Goal: Book appointment/travel/reservation

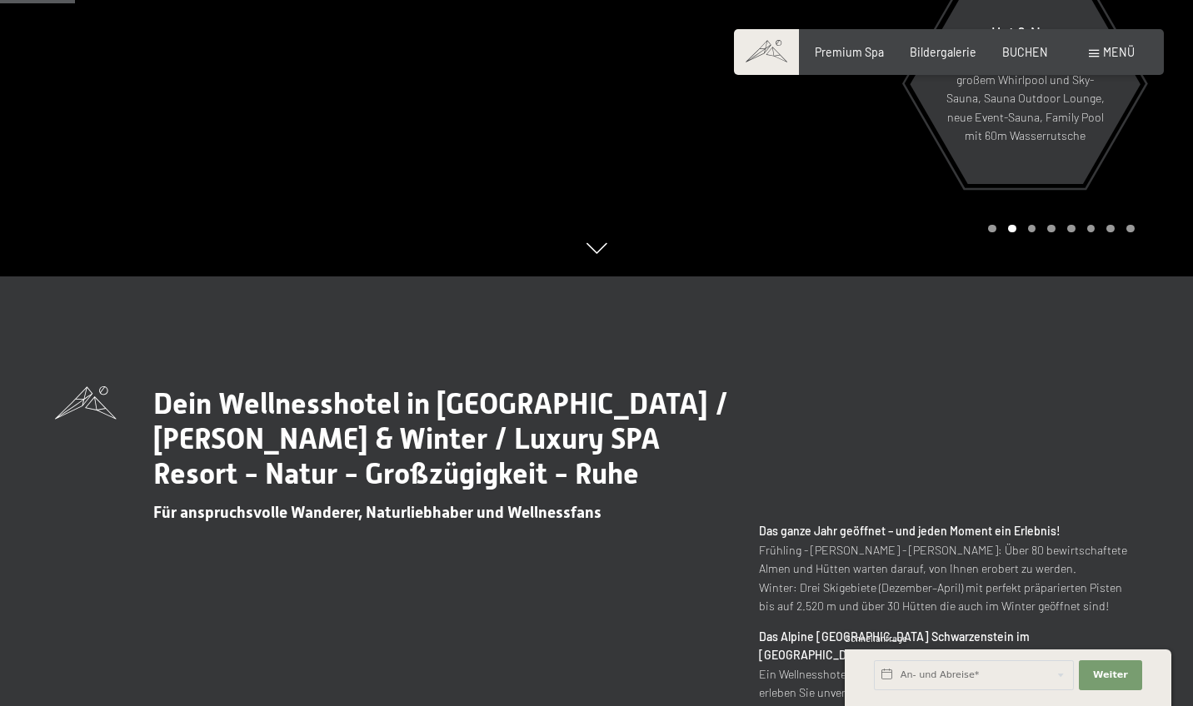
scroll to position [434, 0]
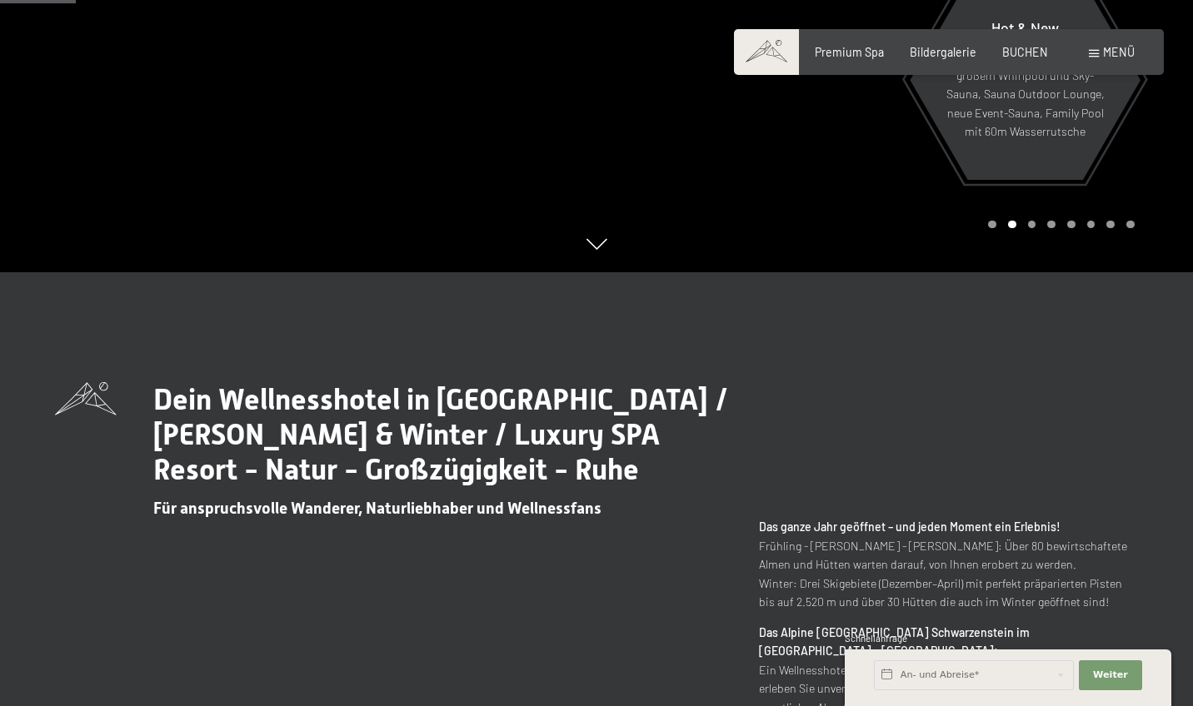
click at [915, 61] on div "Buchen Anfragen Premium Spa Bildergalerie BUCHEN Menü DE IT EN Gutschein Bilder…" at bounding box center [948, 52] width 371 height 17
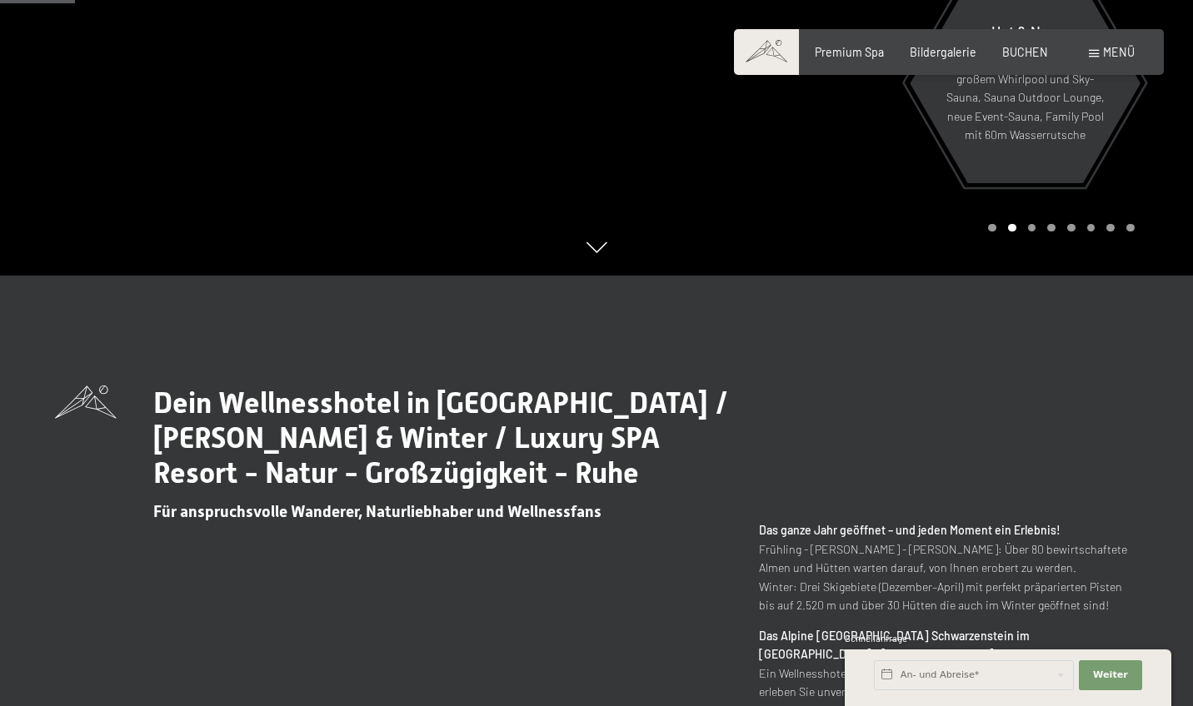
scroll to position [431, 0]
click at [924, 61] on div "Buchen Anfragen Premium Spa Bildergalerie BUCHEN Menü DE IT EN Gutschein Bilder…" at bounding box center [948, 52] width 371 height 17
click at [923, 50] on span "Bildergalerie" at bounding box center [943, 49] width 67 height 14
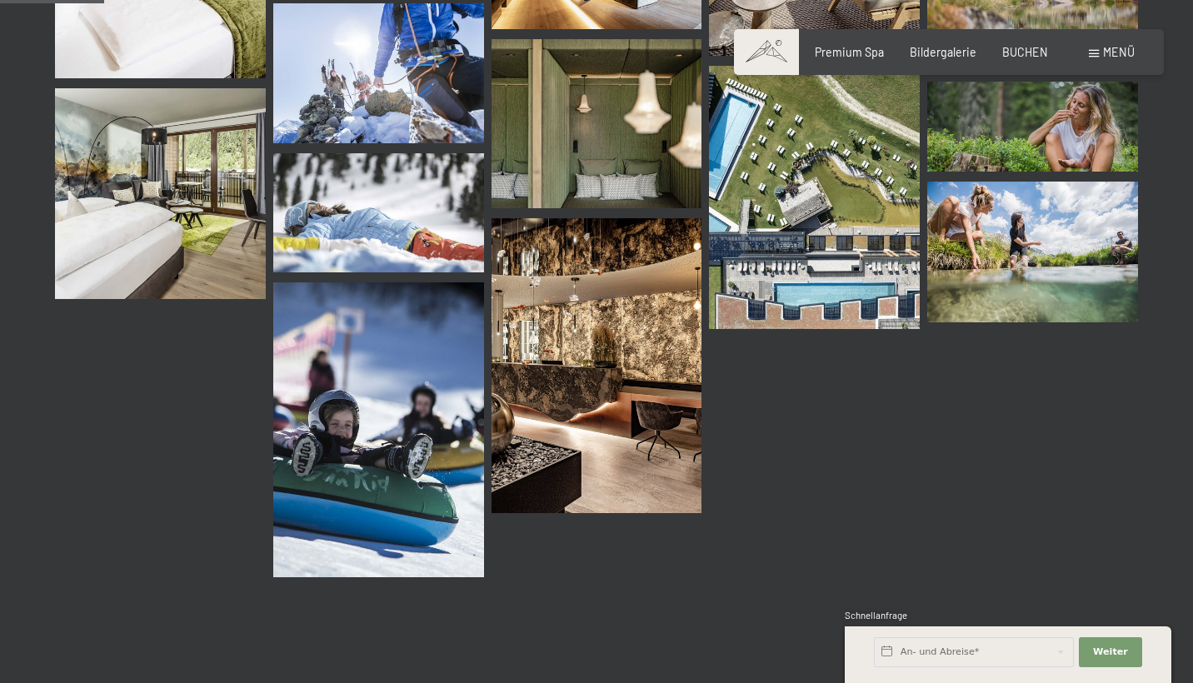
scroll to position [1484, 0]
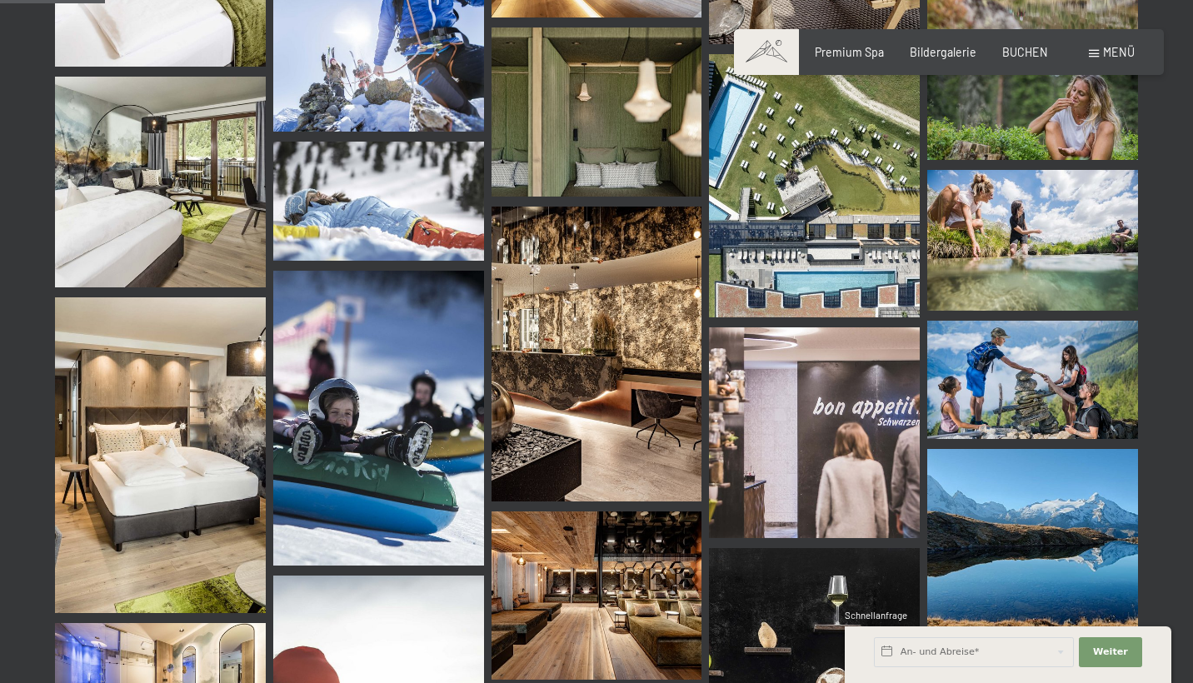
click at [848, 61] on div "Buchen Anfragen Premium Spa Bildergalerie BUCHEN Menü DE IT EN Gutschein Bilder…" at bounding box center [948, 52] width 371 height 17
click at [853, 57] on div "Premium Spa" at bounding box center [849, 52] width 69 height 17
click at [850, 57] on div "Premium Spa" at bounding box center [849, 52] width 69 height 17
click at [850, 47] on span "Premium Spa" at bounding box center [849, 49] width 69 height 14
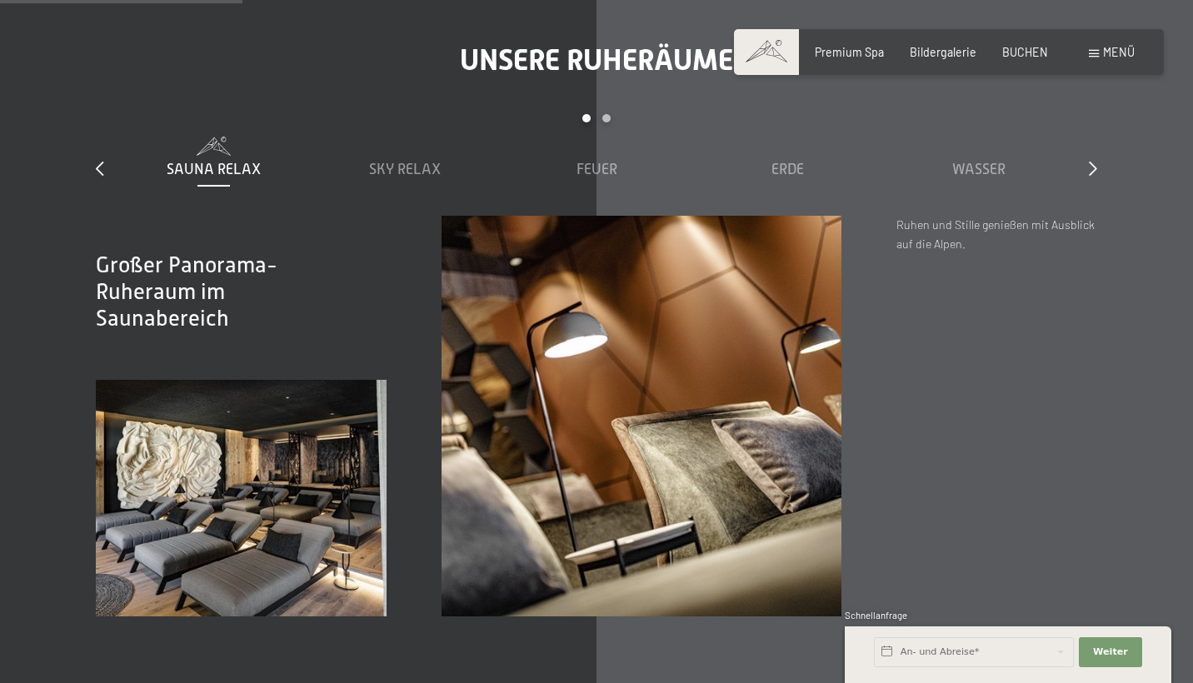
scroll to position [2132, 0]
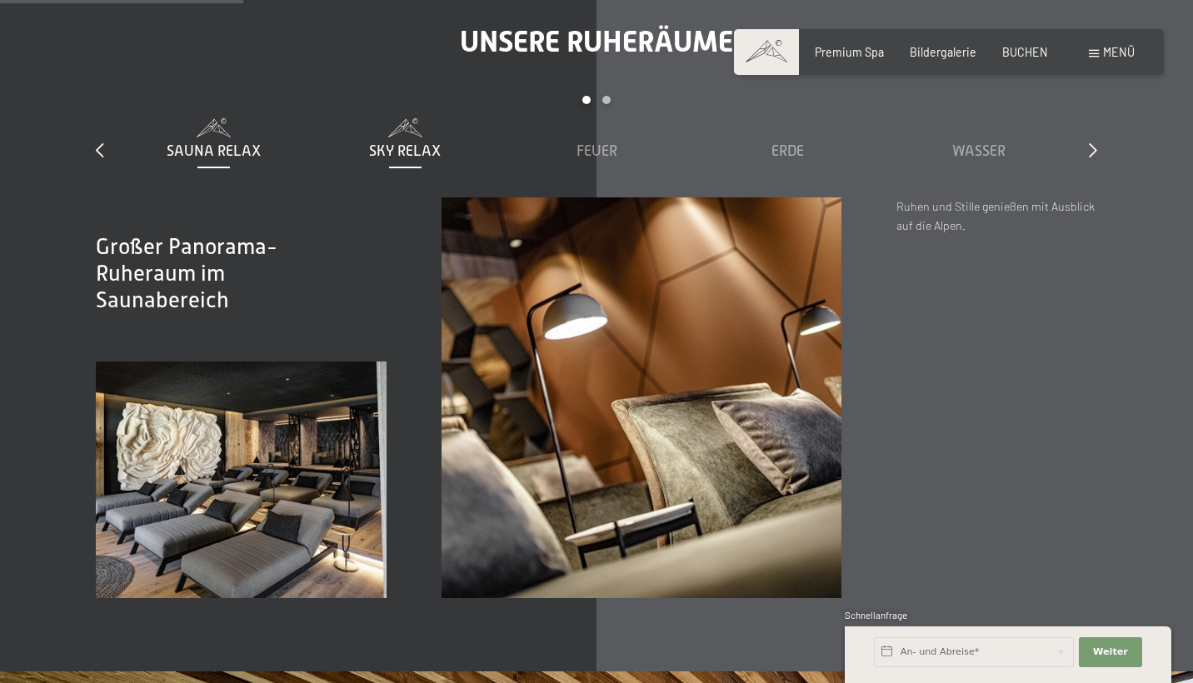
click at [443, 118] on span at bounding box center [405, 127] width 177 height 18
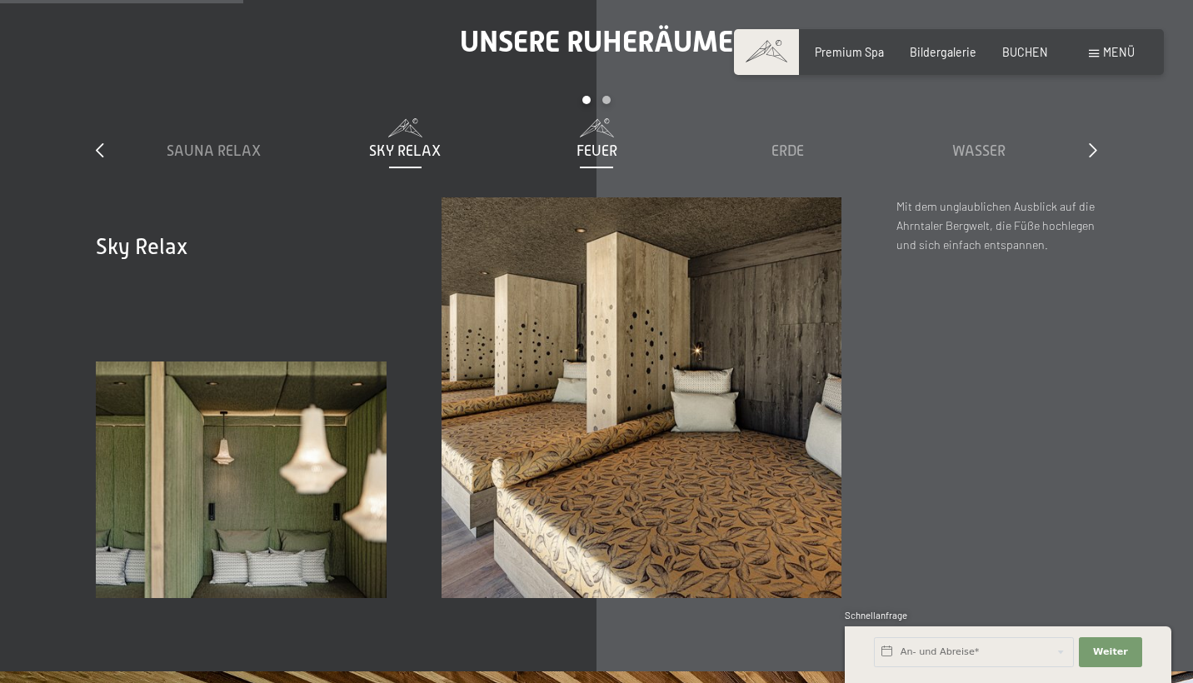
click at [546, 118] on span at bounding box center [596, 127] width 177 height 18
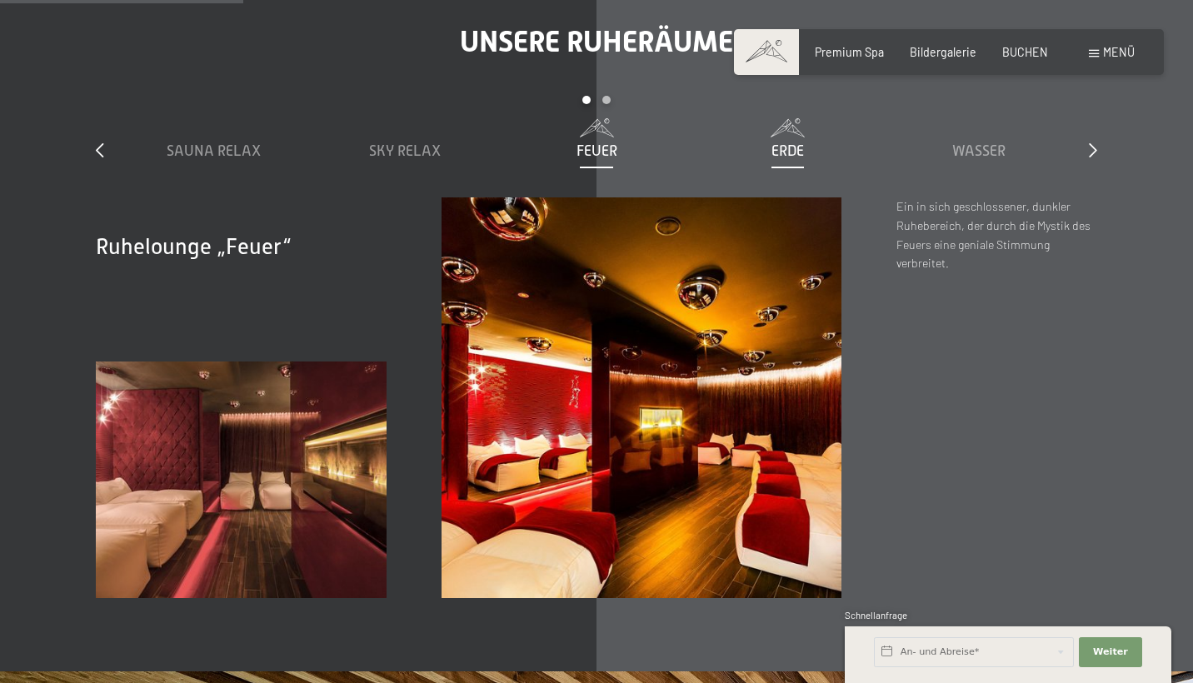
click at [741, 118] on span at bounding box center [788, 127] width 177 height 18
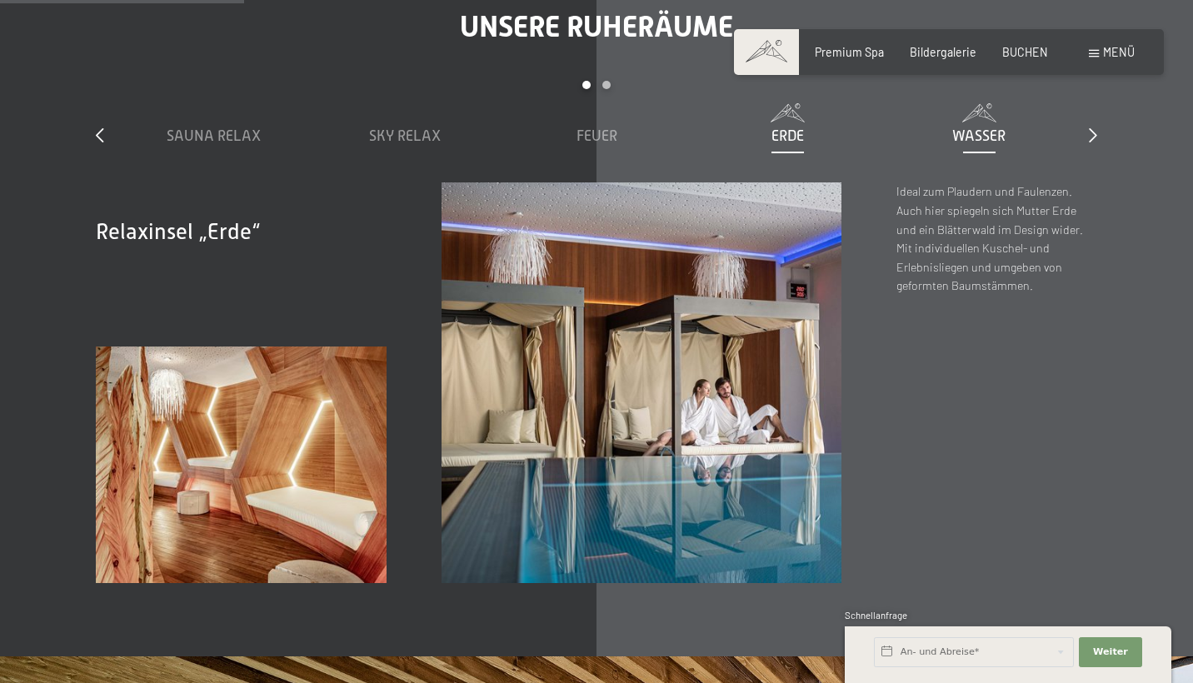
click at [987, 127] on span "Wasser" at bounding box center [978, 135] width 53 height 17
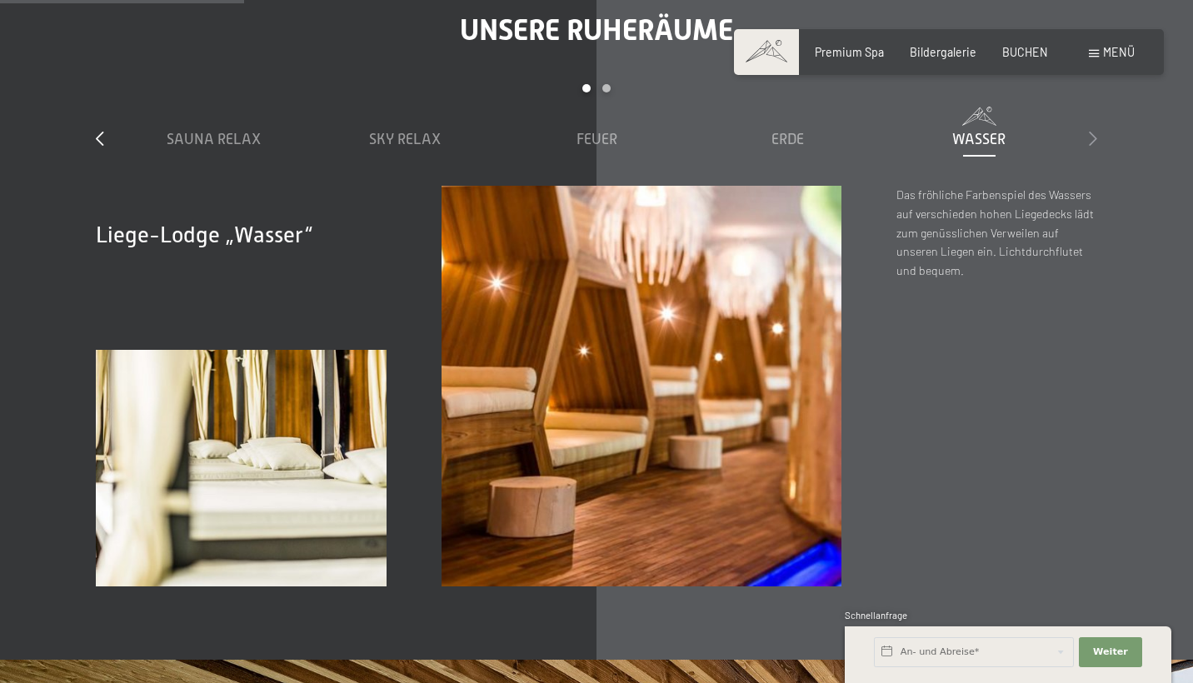
click at [1093, 131] on icon at bounding box center [1093, 138] width 8 height 15
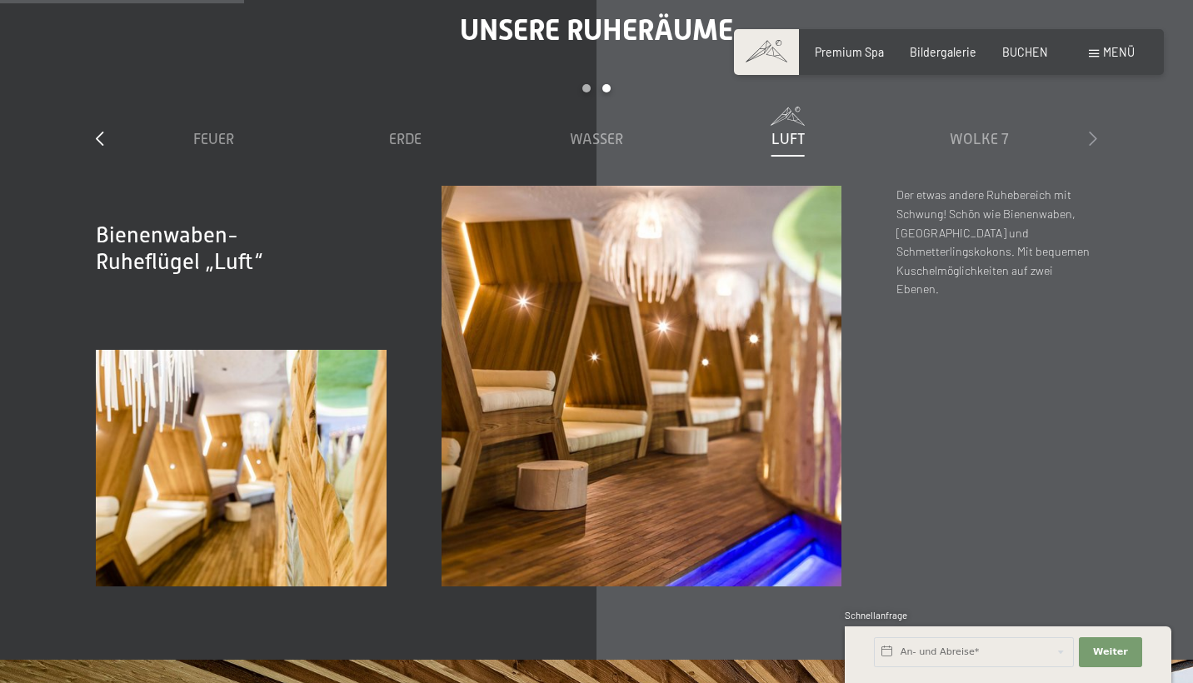
scroll to position [2139, 0]
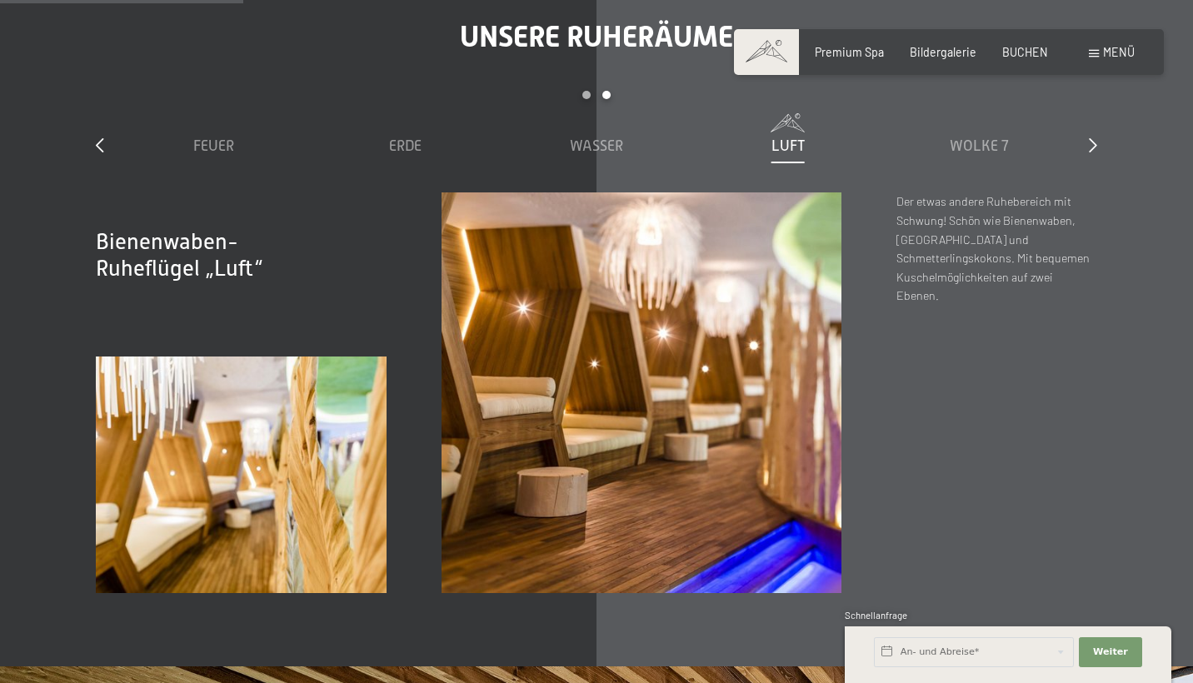
click at [803, 137] on span "Luft" at bounding box center [787, 145] width 33 height 17
click at [950, 137] on span "Wolke 7" at bounding box center [979, 145] width 59 height 17
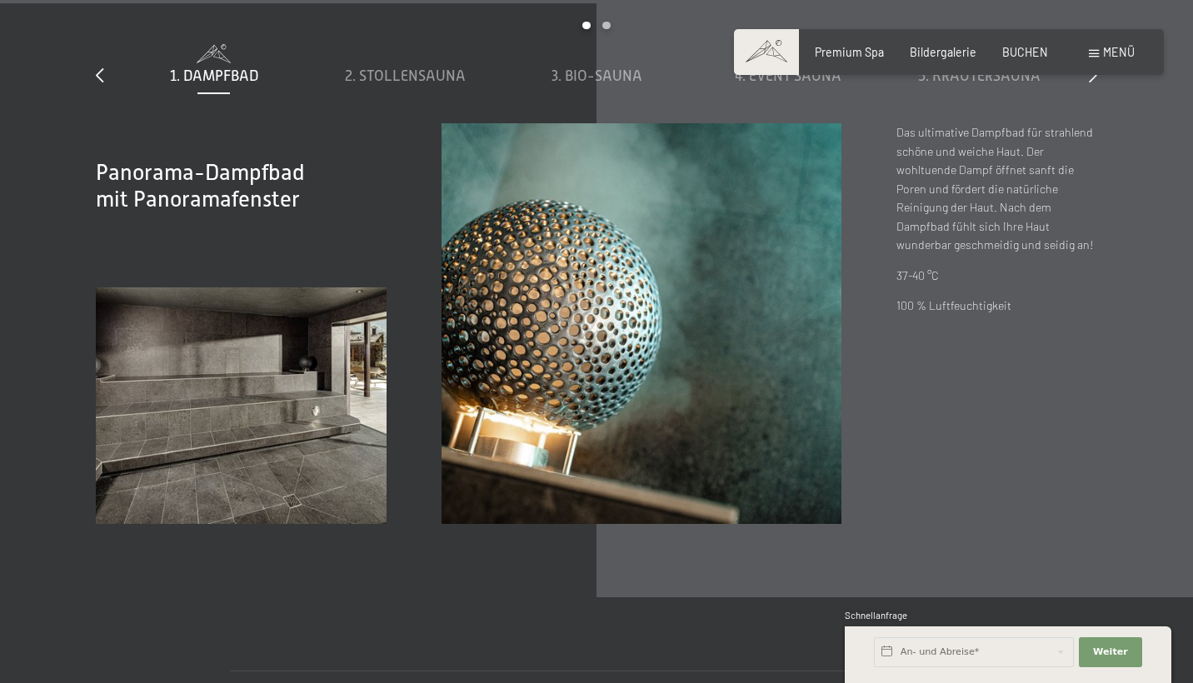
scroll to position [4875, 0]
click at [409, 67] on span "2. Stollensauna" at bounding box center [405, 75] width 121 height 17
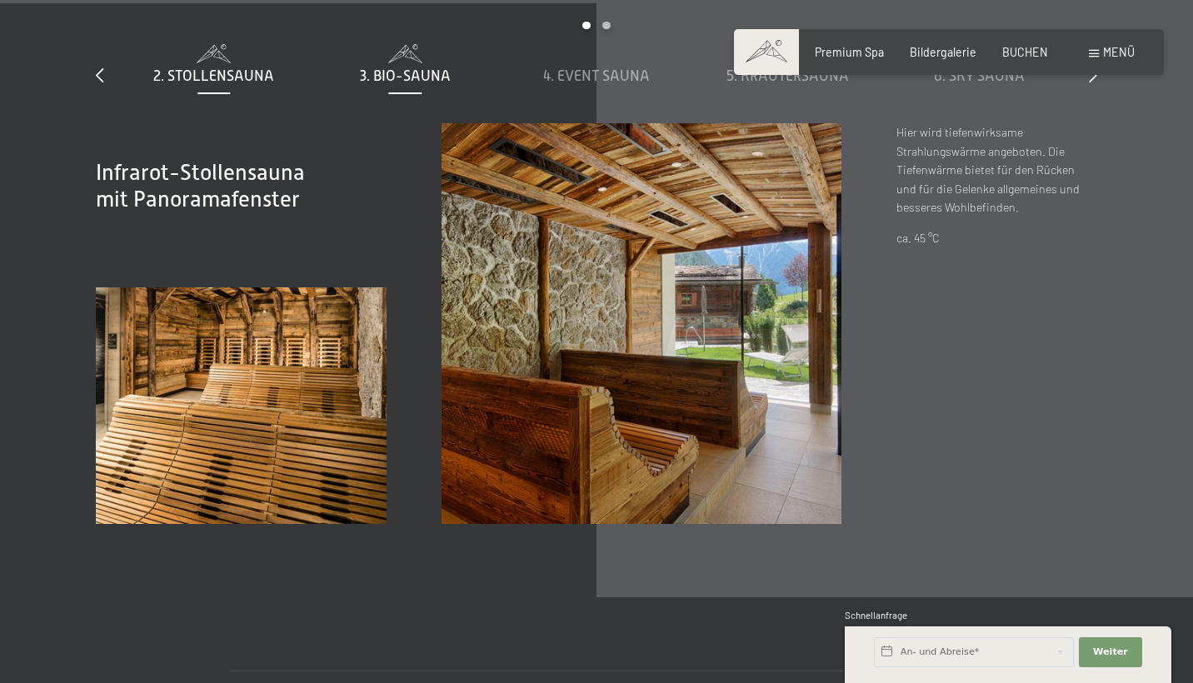
click at [407, 67] on span "3. Bio-Sauna" at bounding box center [405, 75] width 91 height 17
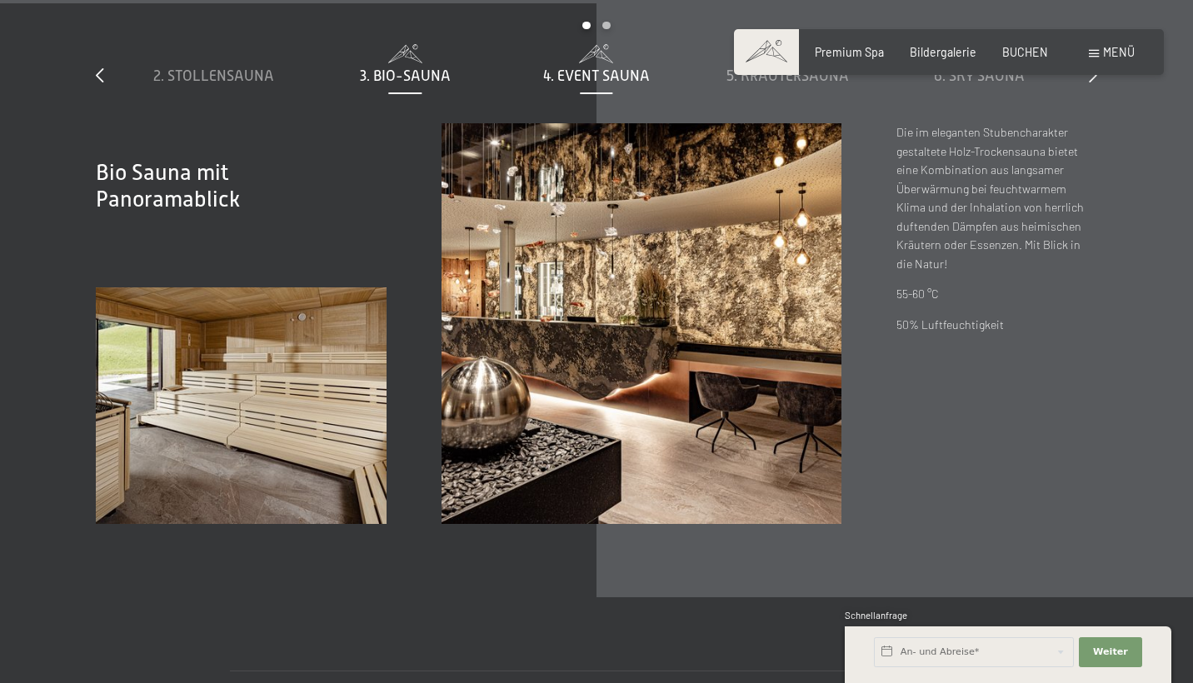
click at [590, 67] on span "4. Event Sauna" at bounding box center [596, 75] width 107 height 17
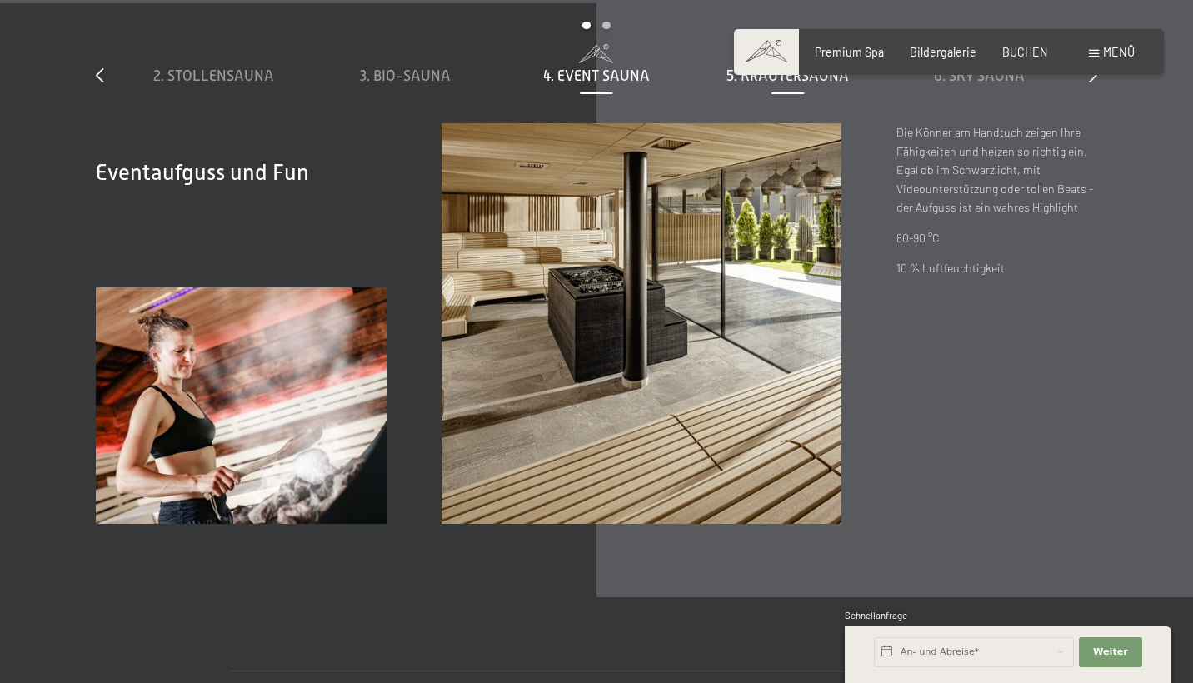
click at [725, 66] on div "5. Kräutersauna" at bounding box center [788, 76] width 177 height 21
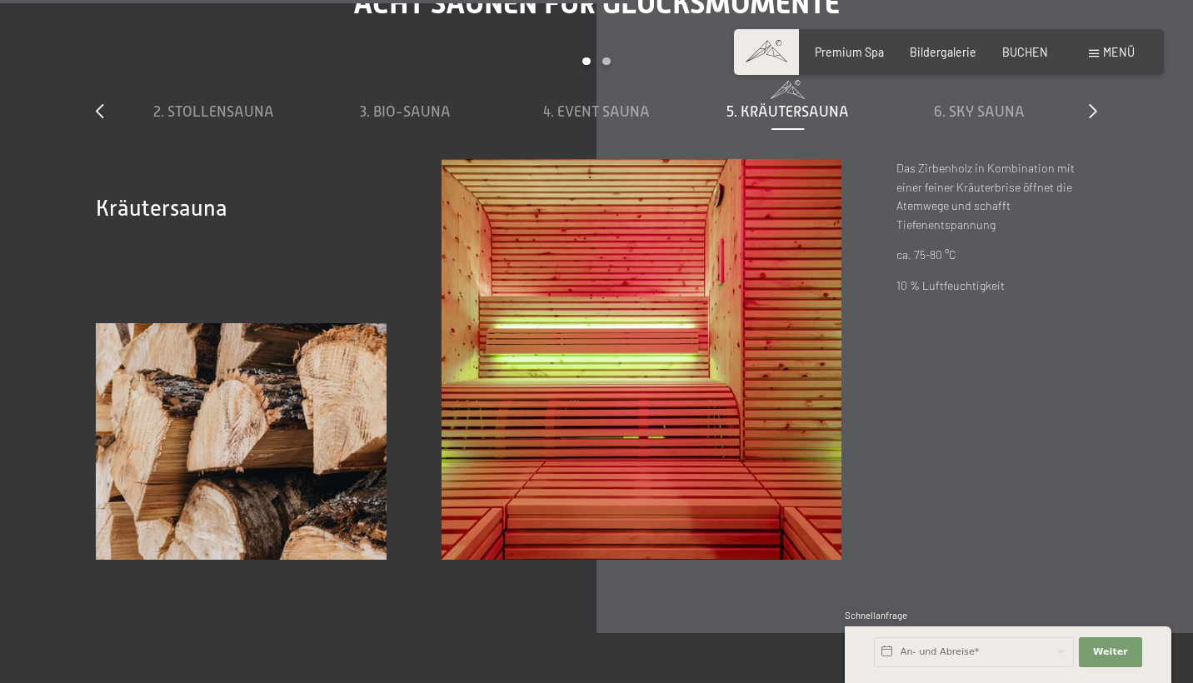
scroll to position [4810, 0]
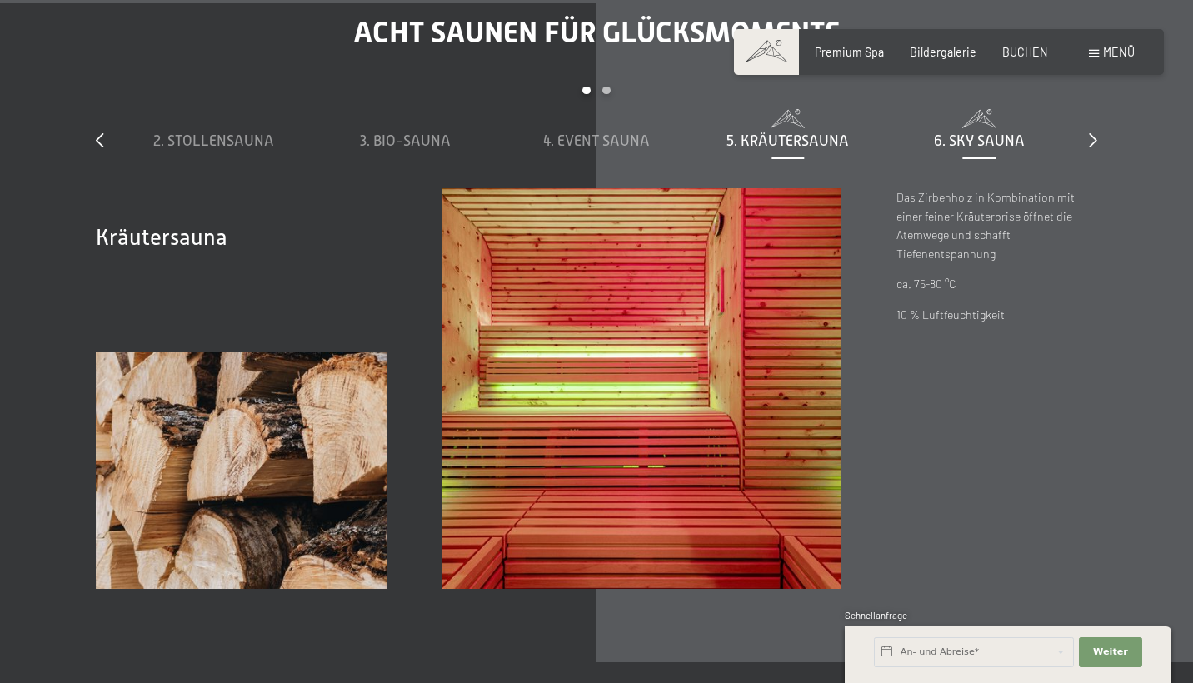
click at [927, 131] on div "6. Sky Sauna" at bounding box center [979, 141] width 177 height 21
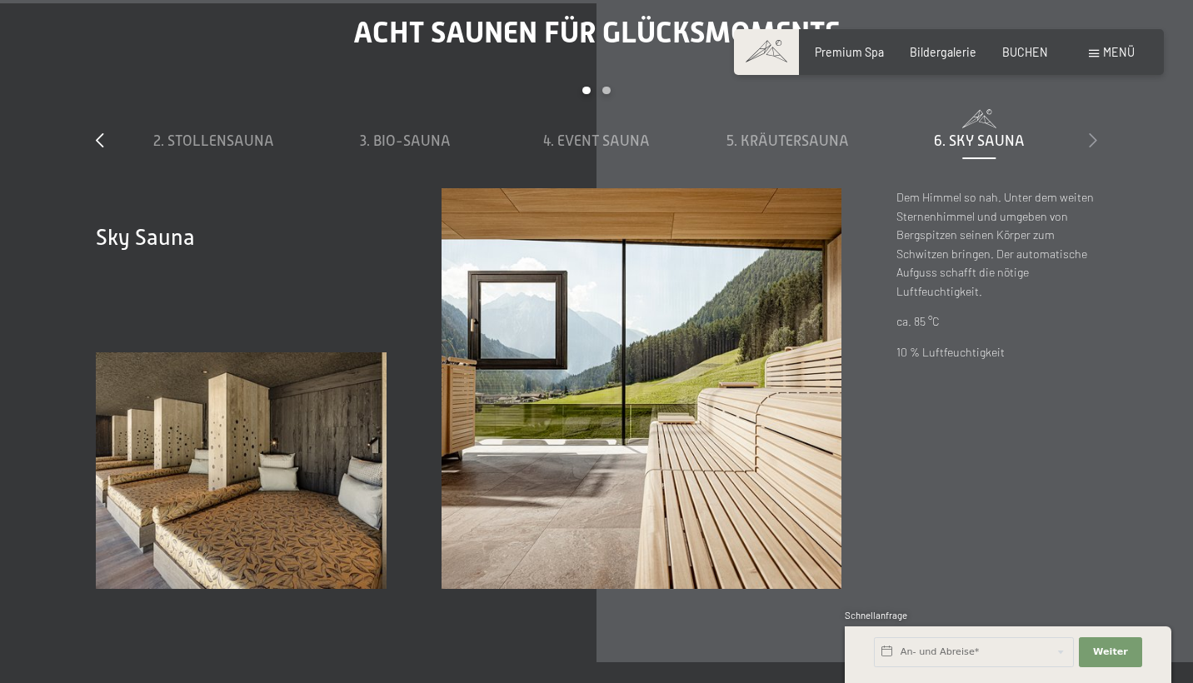
click at [1091, 131] on div at bounding box center [1093, 141] width 8 height 21
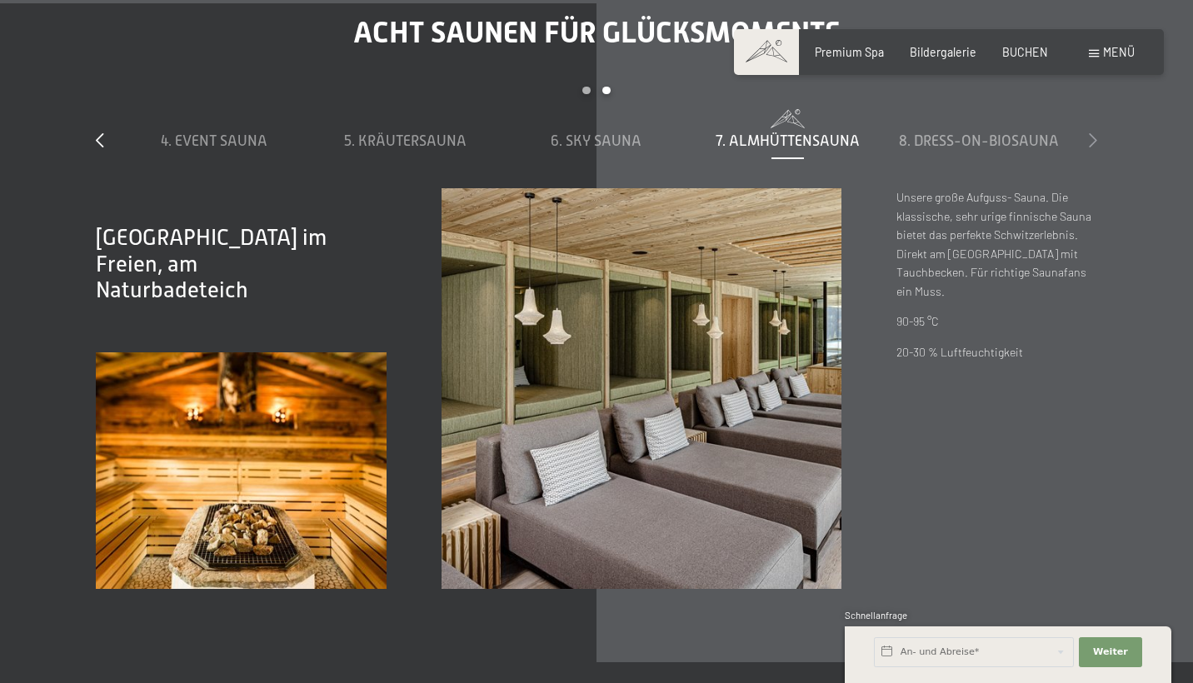
click at [1095, 132] on icon at bounding box center [1093, 139] width 8 height 15
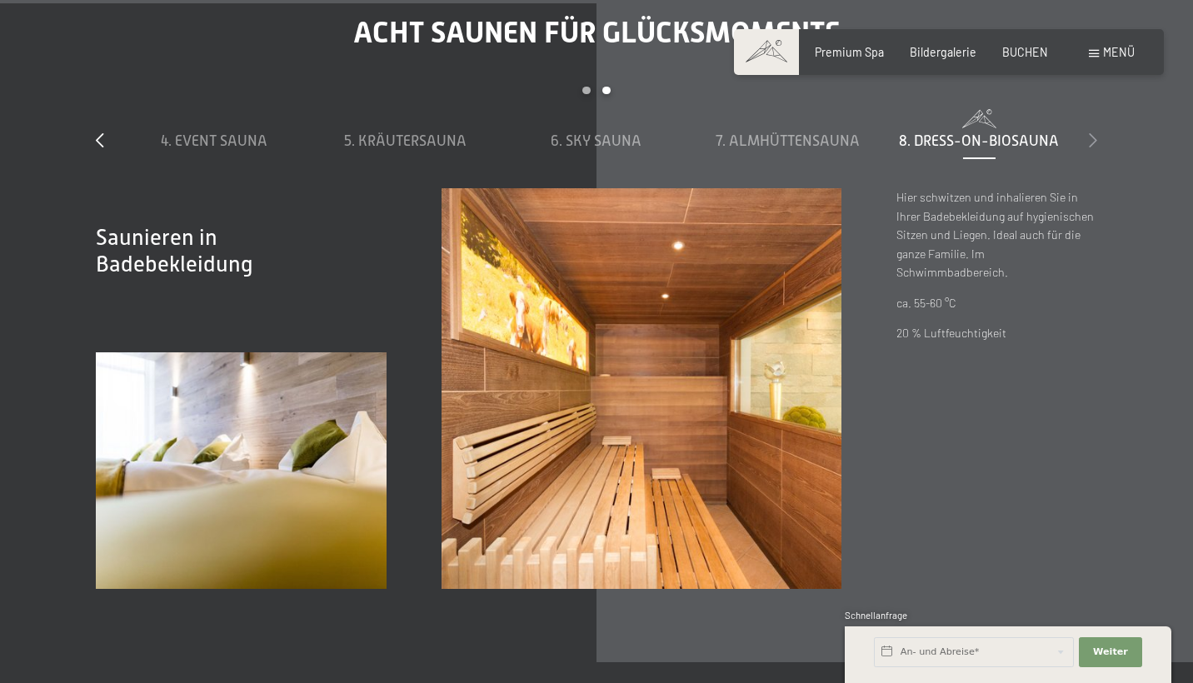
click at [1095, 132] on icon at bounding box center [1093, 139] width 8 height 15
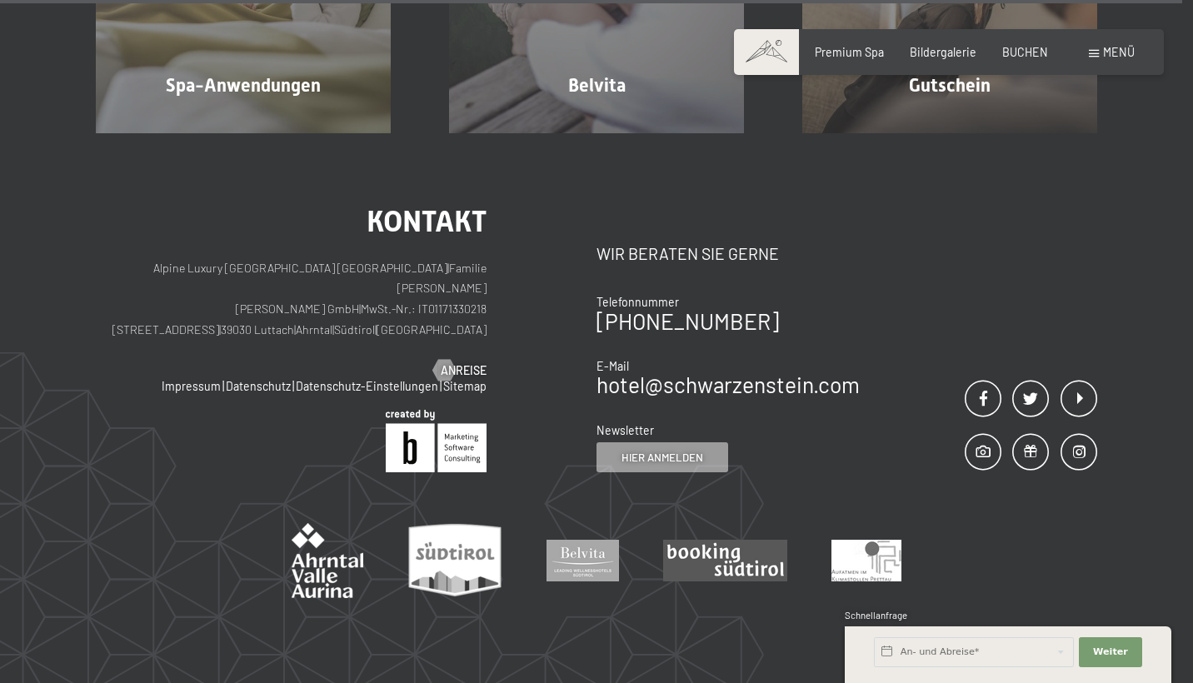
scroll to position [9012, 0]
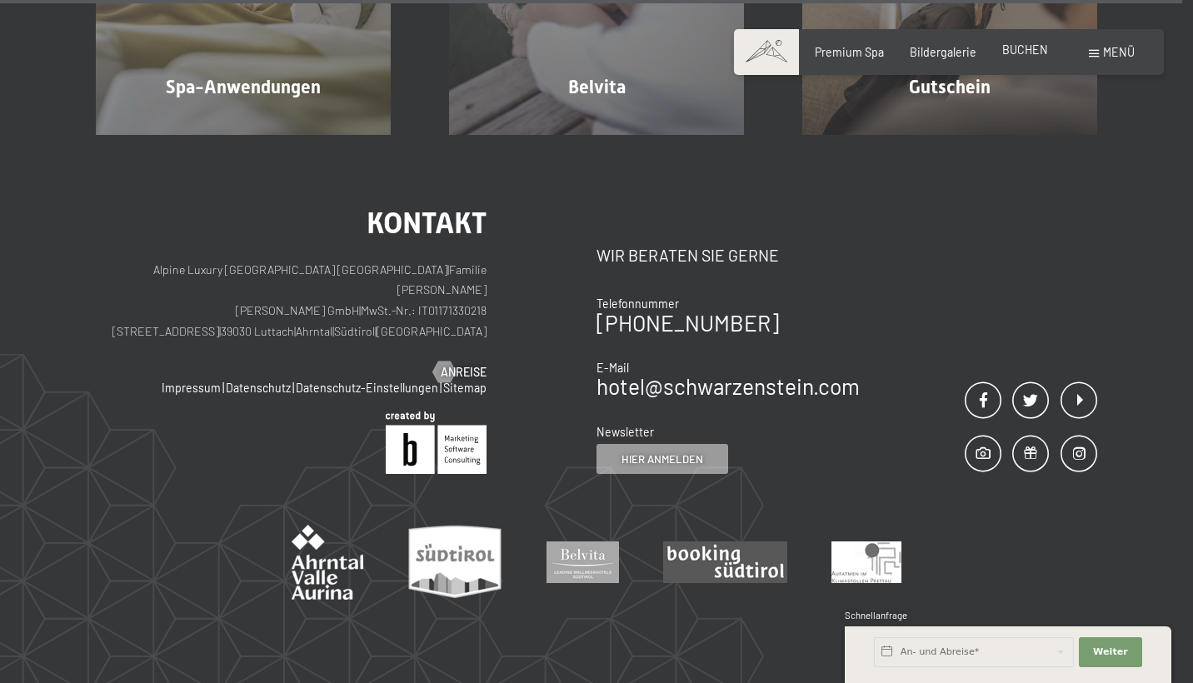
click at [1031, 56] on span "BUCHEN" at bounding box center [1025, 49] width 46 height 14
